Goal: Book appointment/travel/reservation

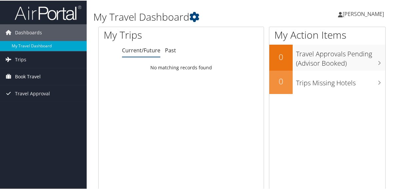
click at [18, 76] on span "Book Travel" at bounding box center [28, 76] width 26 height 17
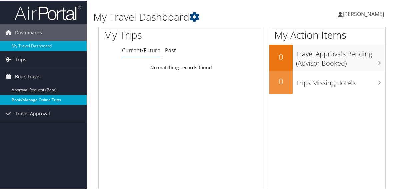
click at [16, 97] on link "Book/Manage Online Trips" at bounding box center [43, 99] width 87 height 10
